Goal: Task Accomplishment & Management: Complete application form

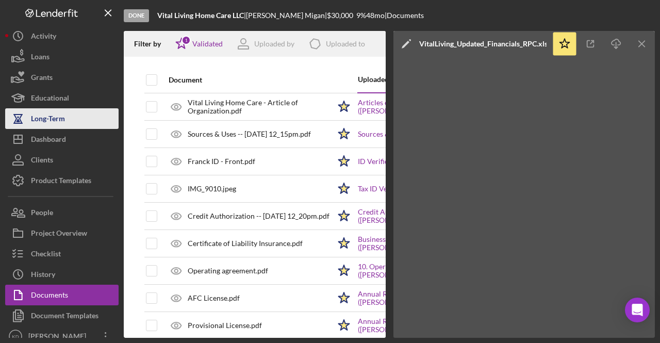
scroll to position [619, 0]
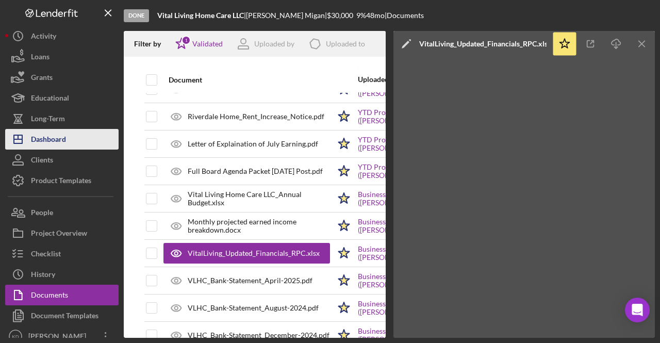
click at [63, 141] on div "Dashboard" at bounding box center [48, 140] width 35 height 23
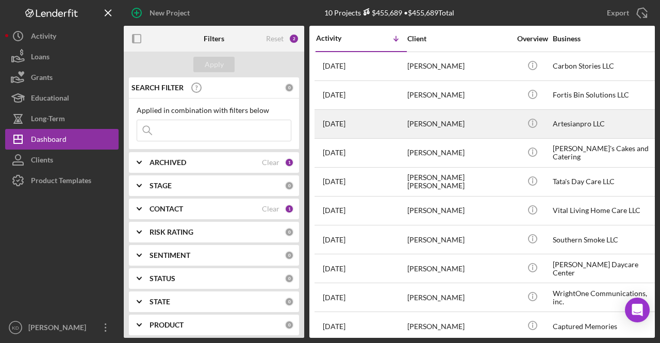
click at [430, 117] on div "[PERSON_NAME]" at bounding box center [458, 123] width 103 height 27
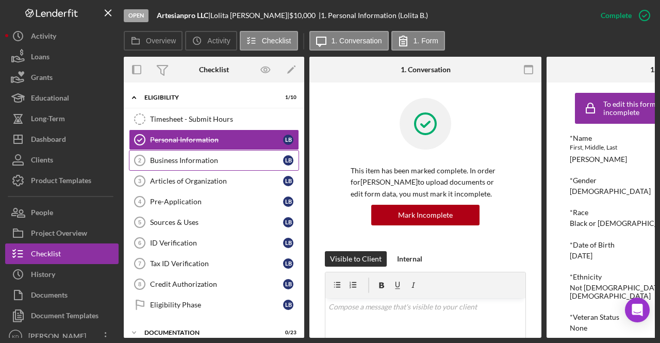
click at [184, 162] on div "Business Information" at bounding box center [216, 160] width 133 height 8
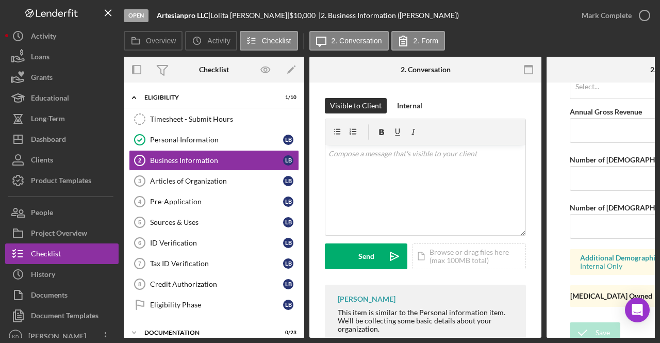
scroll to position [894, 0]
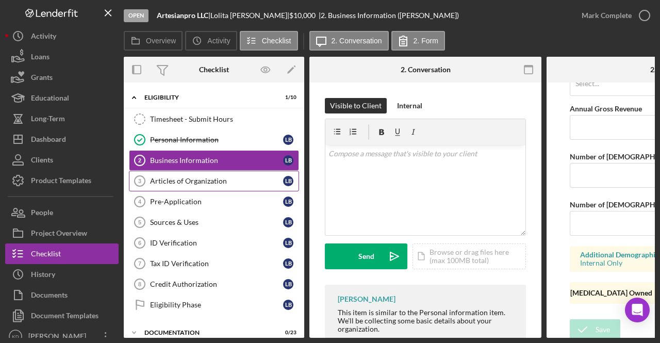
click at [210, 178] on div "Articles of Organization" at bounding box center [216, 181] width 133 height 8
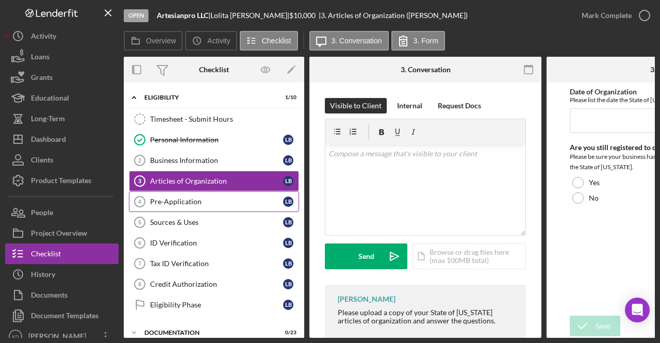
click at [215, 202] on div "Pre-Application" at bounding box center [216, 202] width 133 height 8
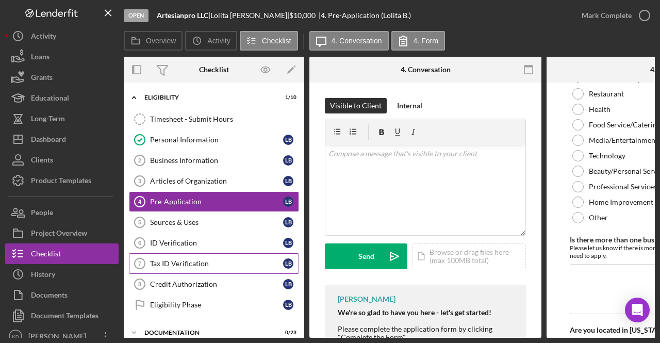
click at [197, 263] on div "Tax ID Verification" at bounding box center [216, 263] width 133 height 8
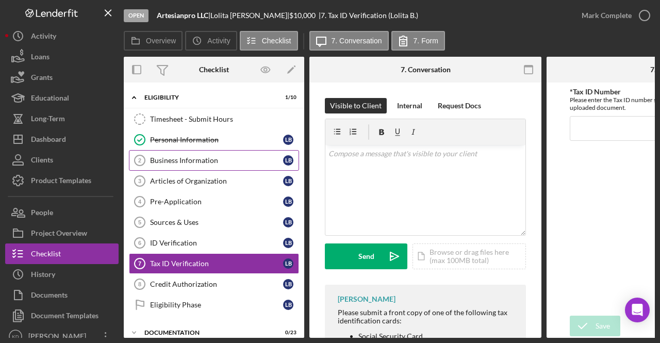
click at [214, 158] on div "Business Information" at bounding box center [216, 160] width 133 height 8
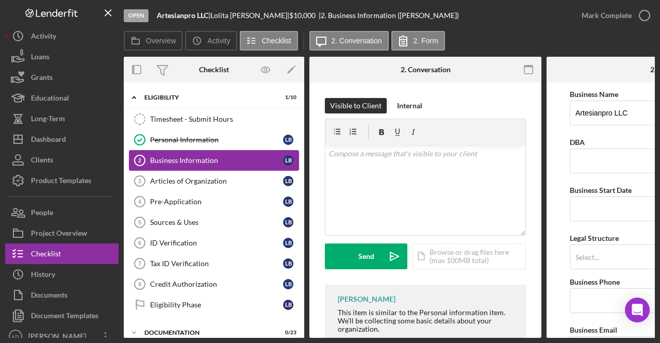
click at [195, 160] on div "Business Information" at bounding box center [216, 160] width 133 height 8
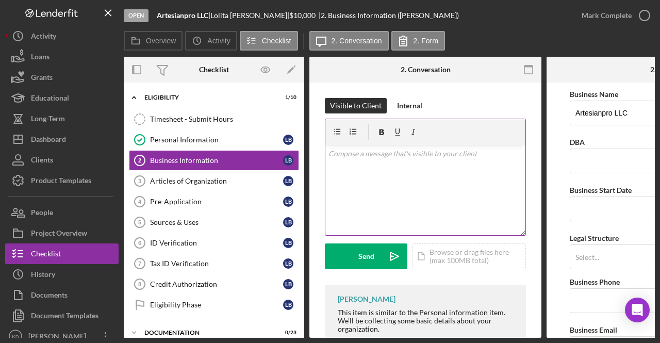
click at [416, 201] on div "v Color teal Color pink Remove color Add row above Add row below Add column bef…" at bounding box center [425, 190] width 200 height 90
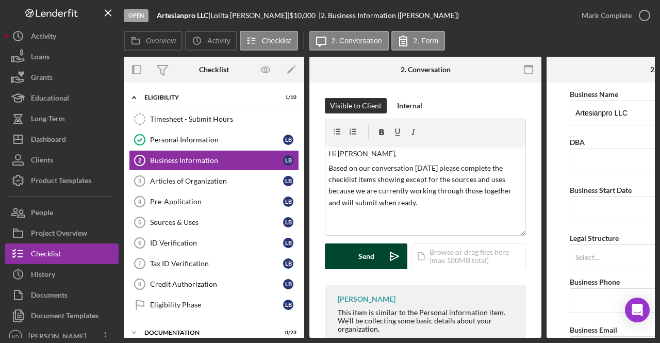
click at [366, 257] on div "Send" at bounding box center [366, 256] width 16 height 26
